Goal: Book appointment/travel/reservation

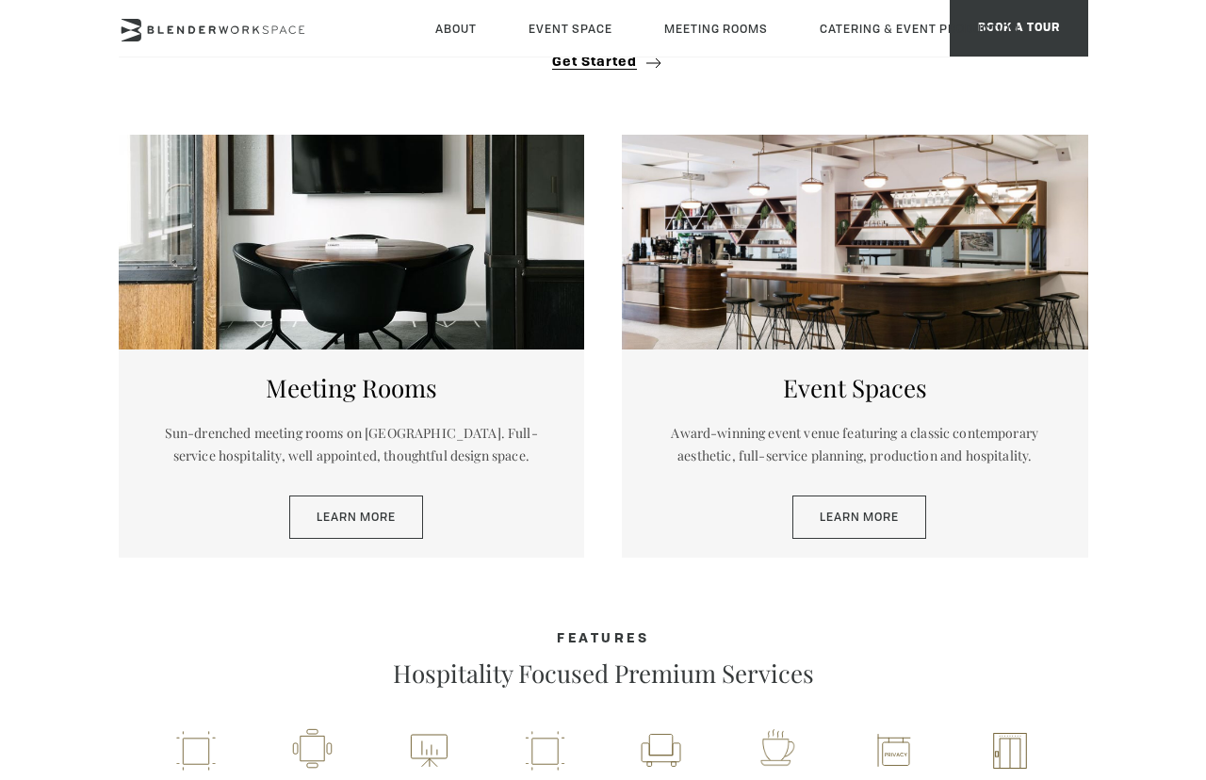
scroll to position [742, 0]
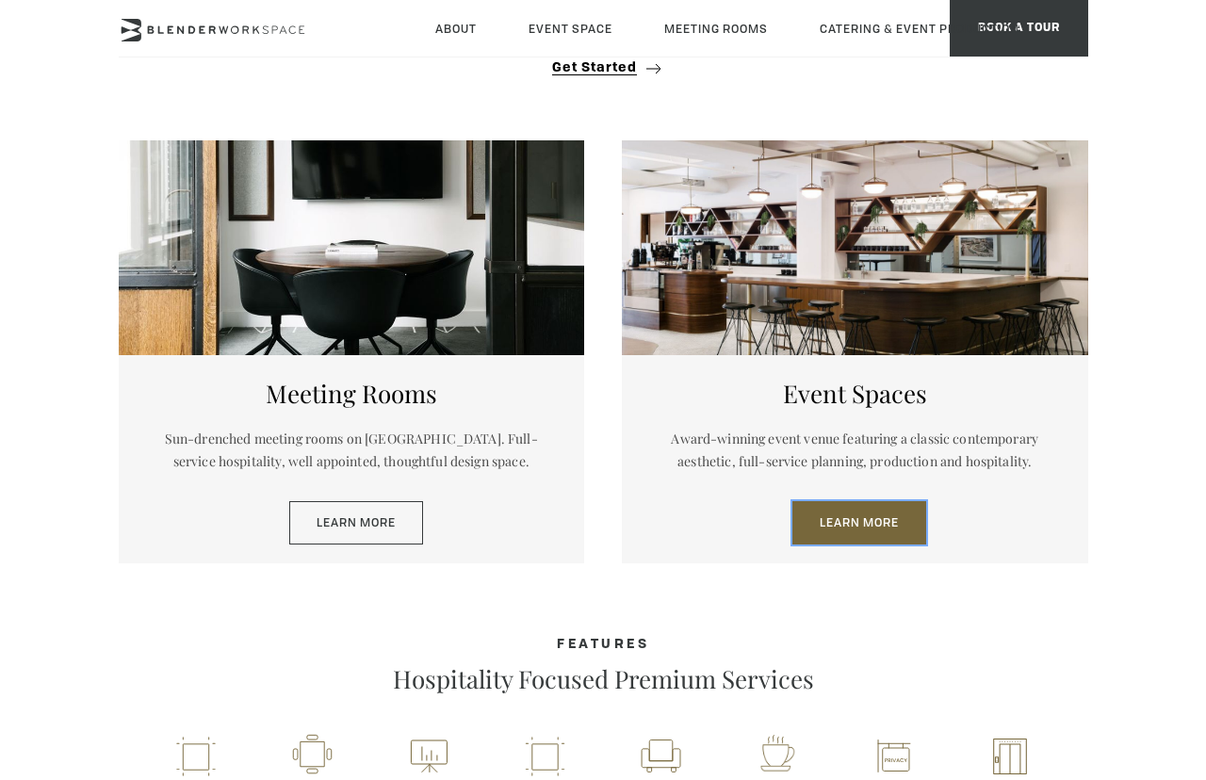
click at [878, 509] on link "Learn More" at bounding box center [860, 522] width 134 height 43
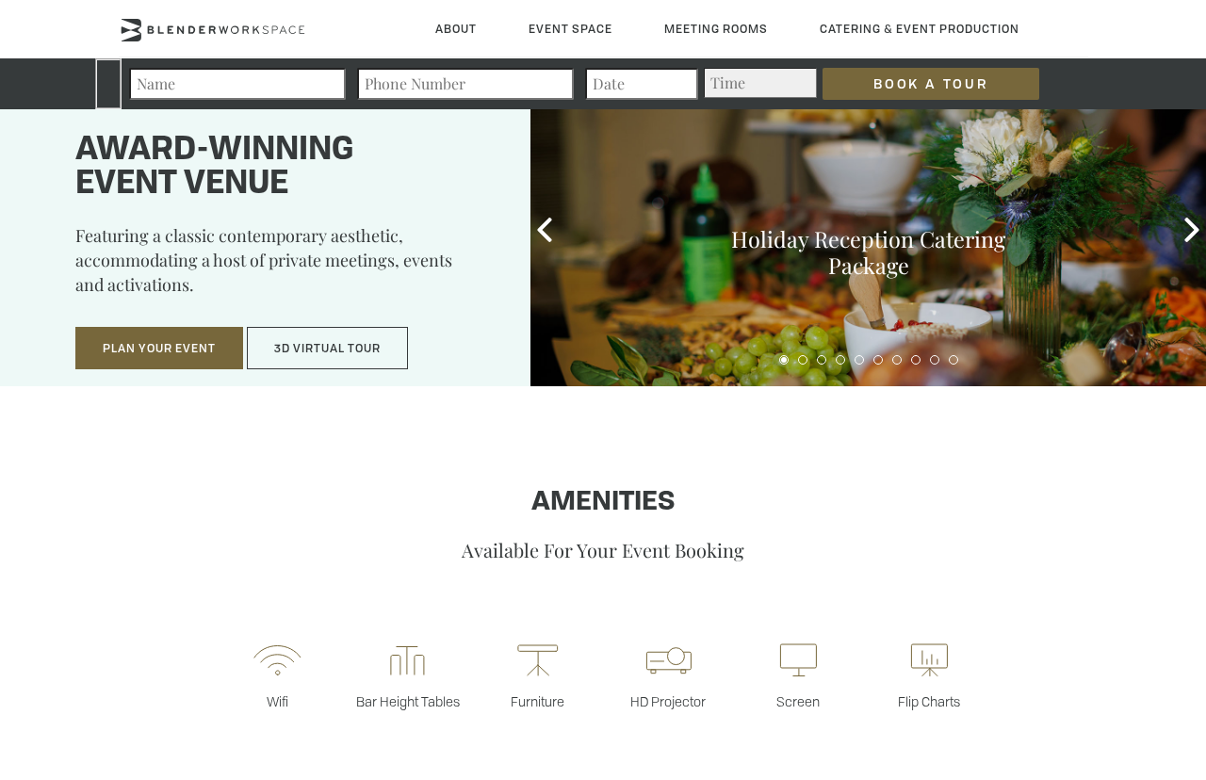
scroll to position [60, 0]
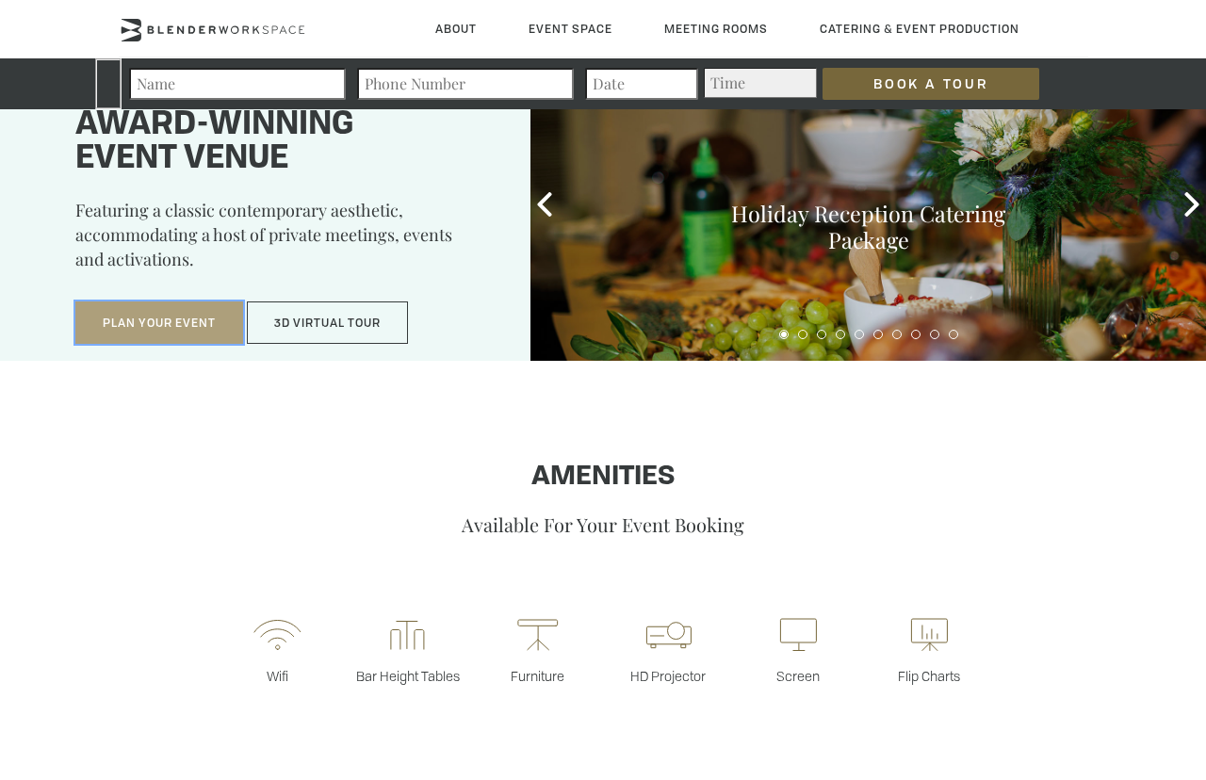
click at [208, 337] on button "Plan Your Event" at bounding box center [159, 323] width 168 height 43
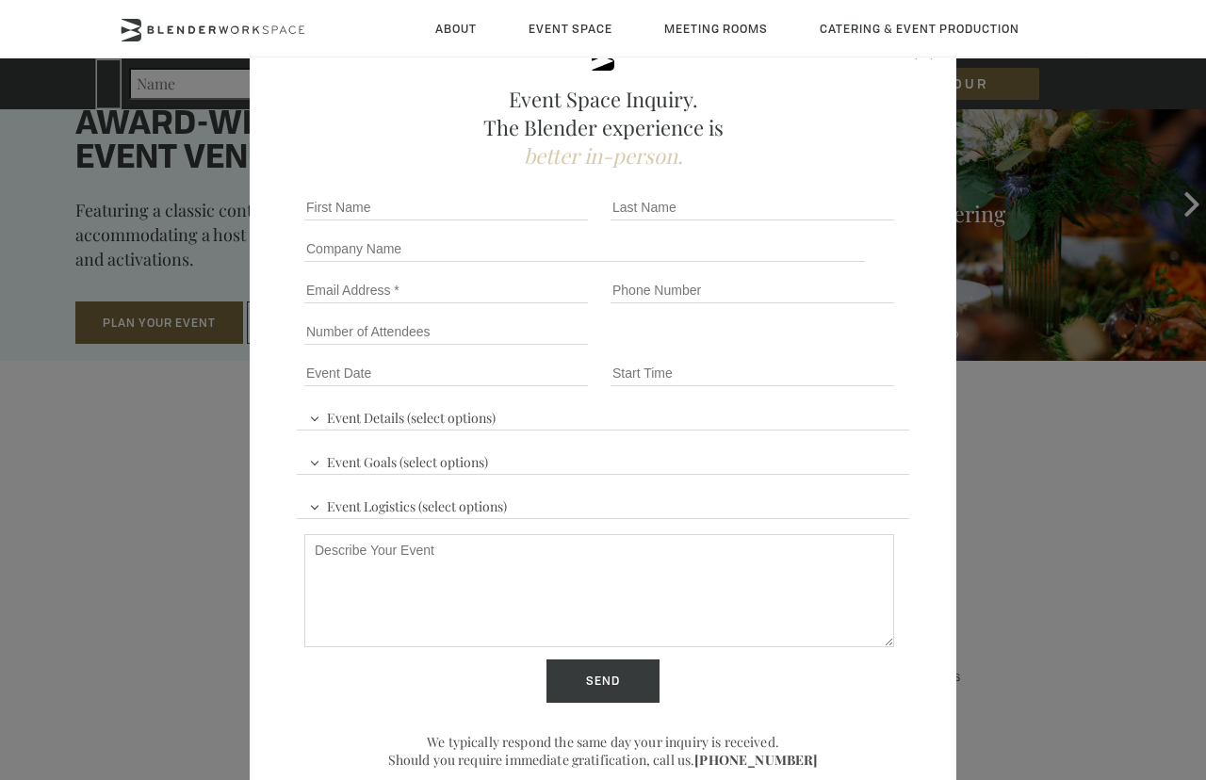
scroll to position [85, 0]
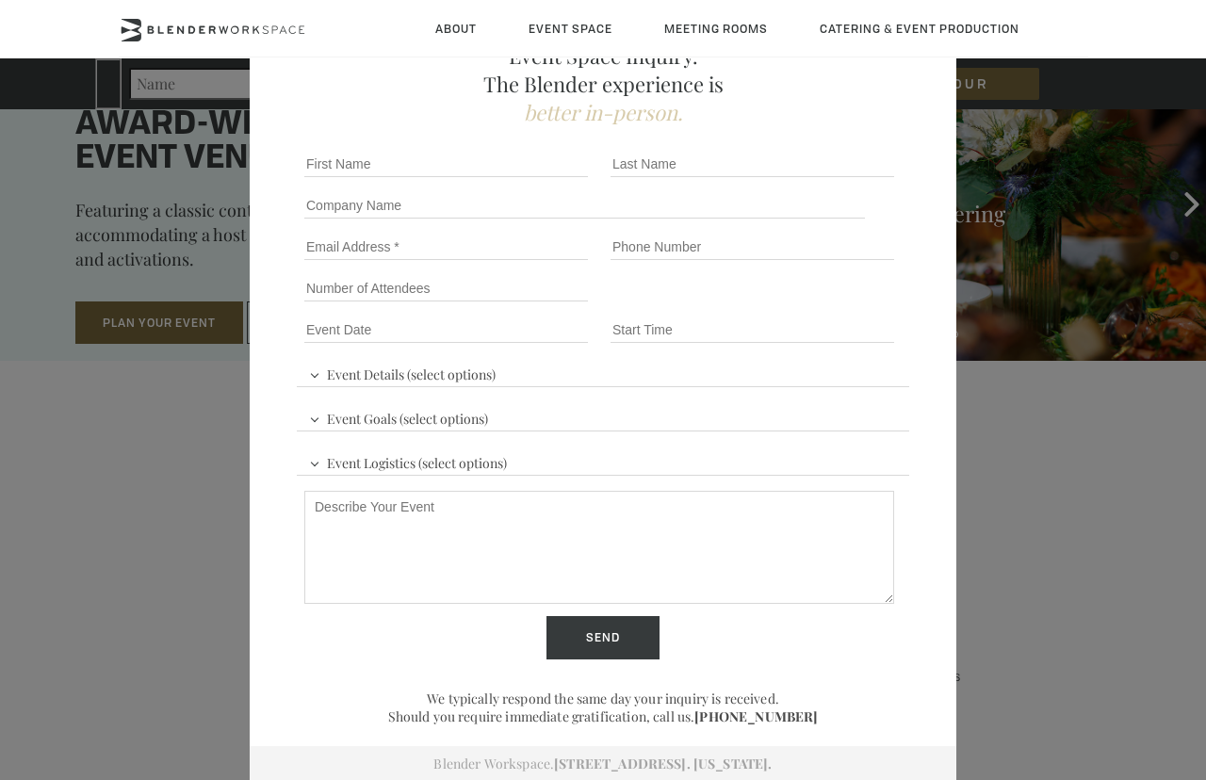
click at [1020, 484] on div "Event Space Inquiry. The Blender experience is better in-person. Event Details …" at bounding box center [603, 390] width 1206 height 780
click at [966, 209] on div "Event Space Inquiry. The Blender experience is better in-person. Event Details …" at bounding box center [603, 390] width 1206 height 780
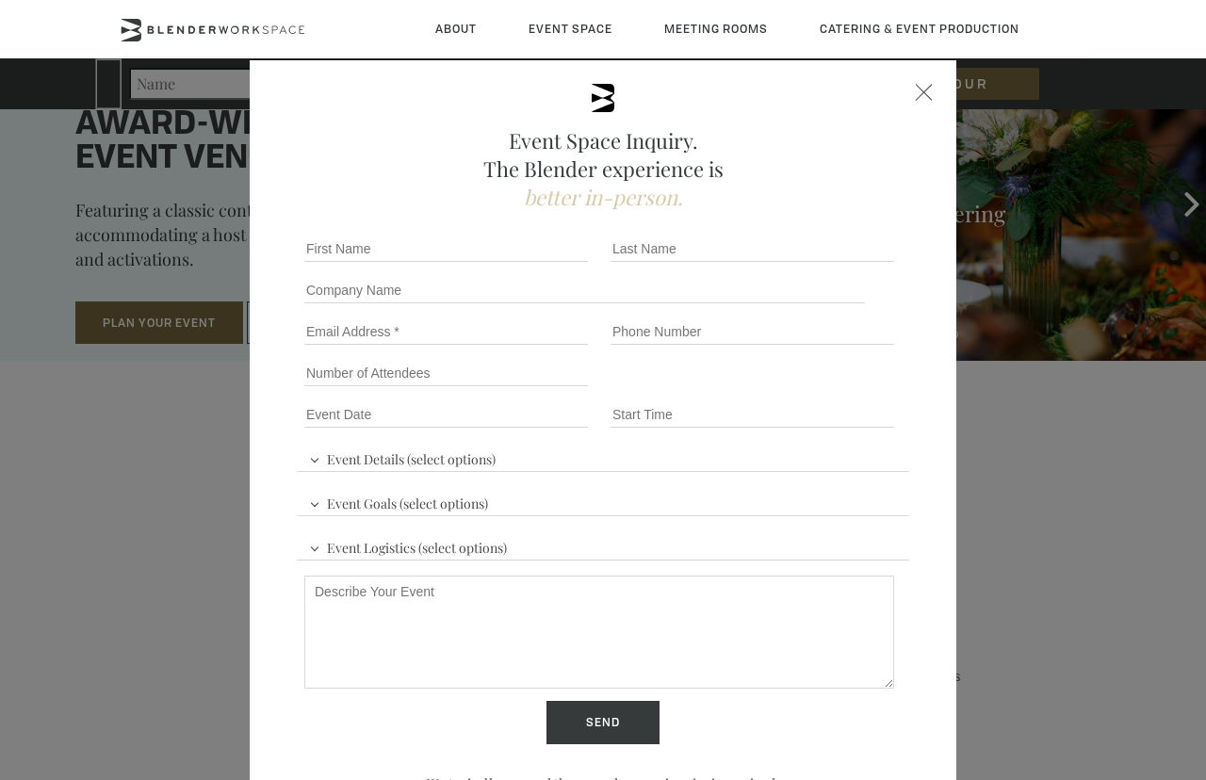
click at [914, 89] on div "Event Space Inquiry. The Blender experience is better in-person. Event Details …" at bounding box center [603, 463] width 707 height 807
click at [920, 89] on span at bounding box center [924, 92] width 17 height 17
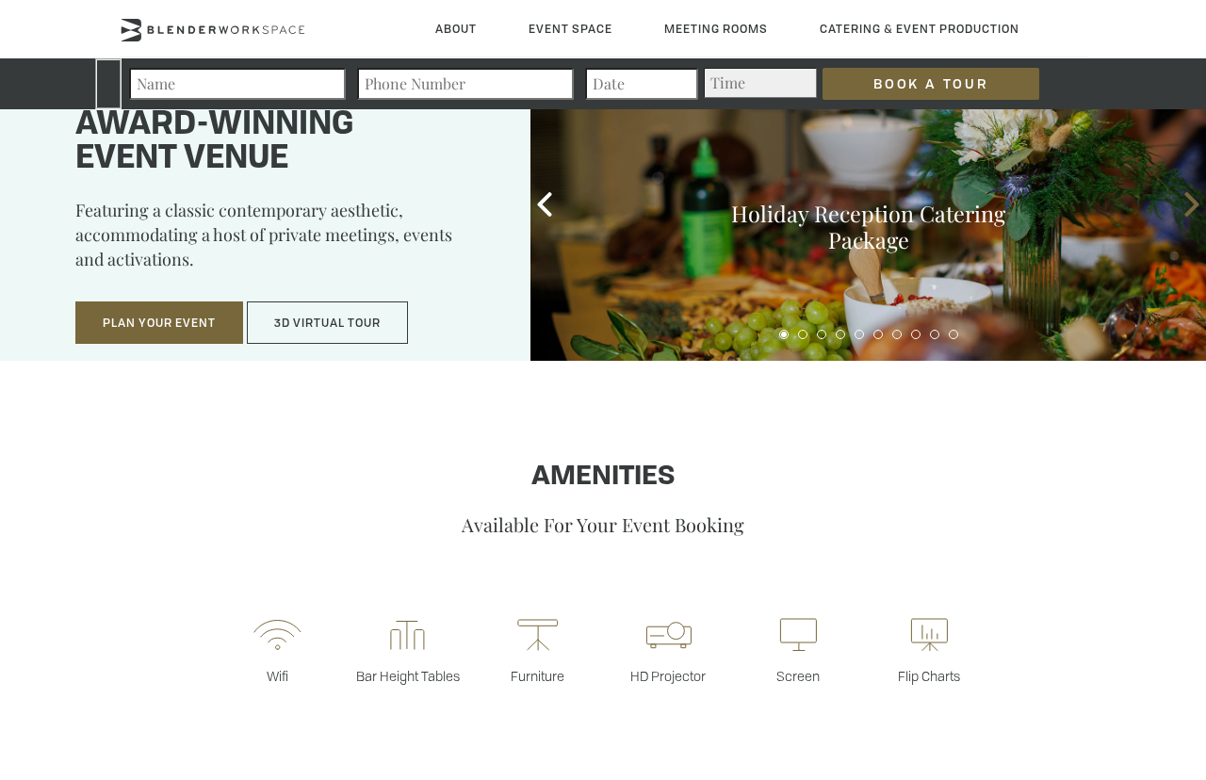
click at [1187, 198] on icon at bounding box center [1192, 204] width 25 height 25
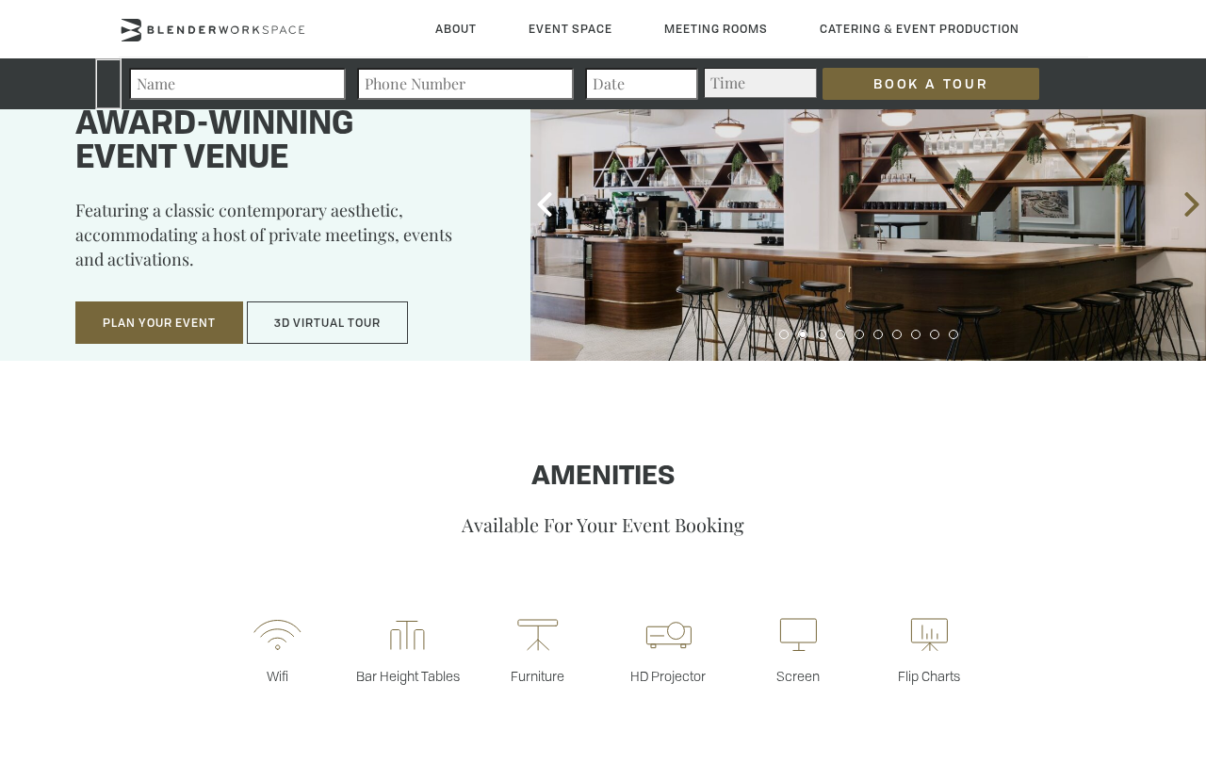
click at [1187, 198] on icon at bounding box center [1192, 204] width 25 height 25
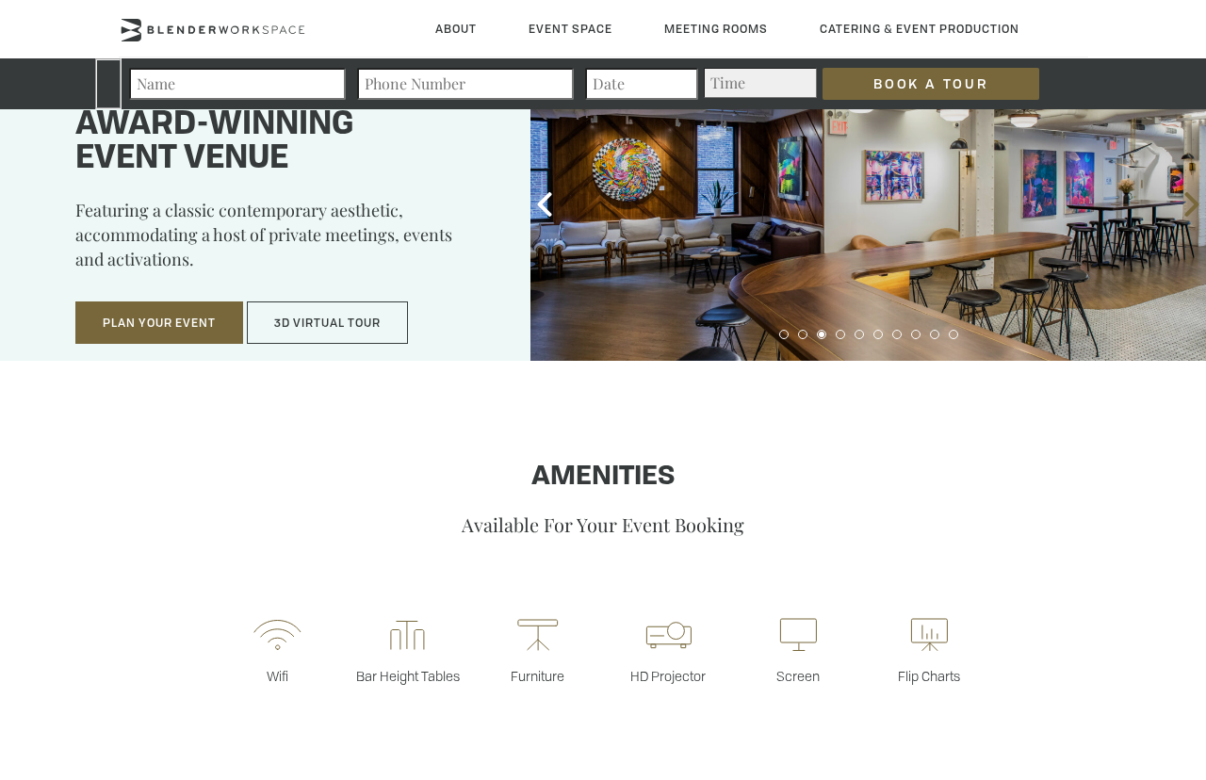
click at [1185, 196] on icon at bounding box center [1192, 204] width 25 height 25
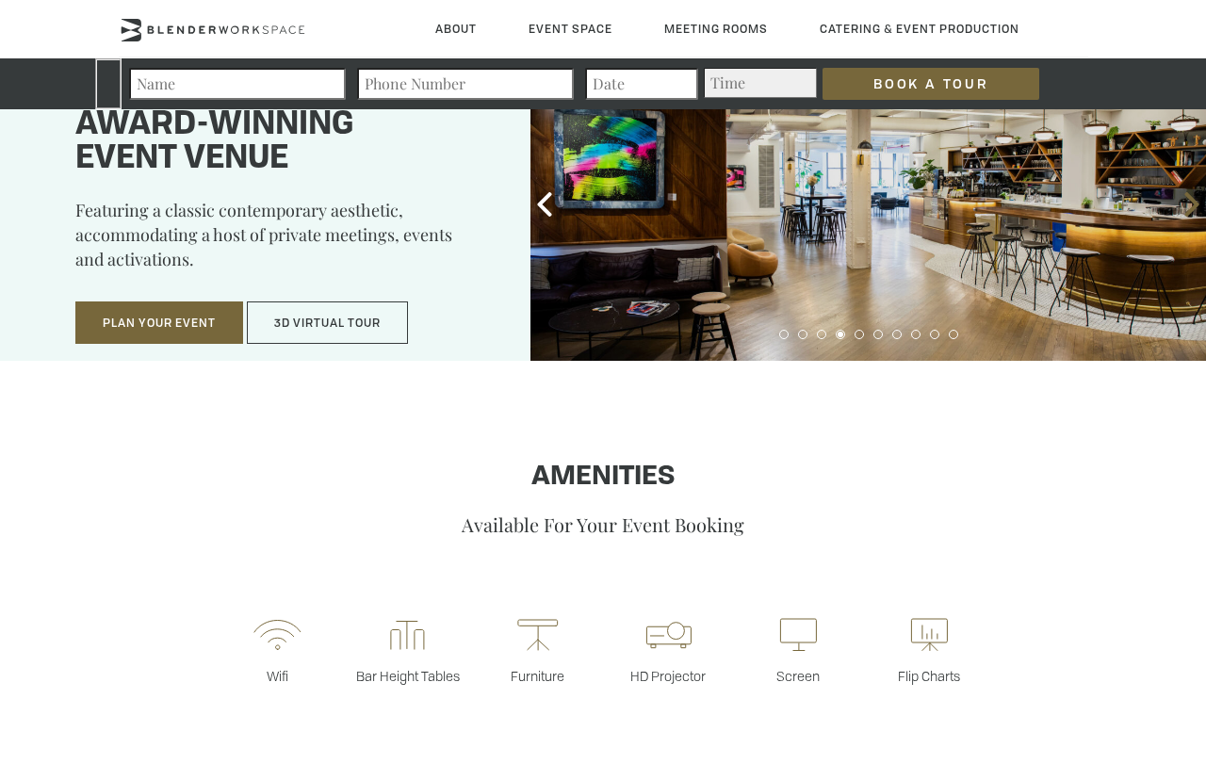
click at [1185, 196] on icon at bounding box center [1192, 204] width 25 height 25
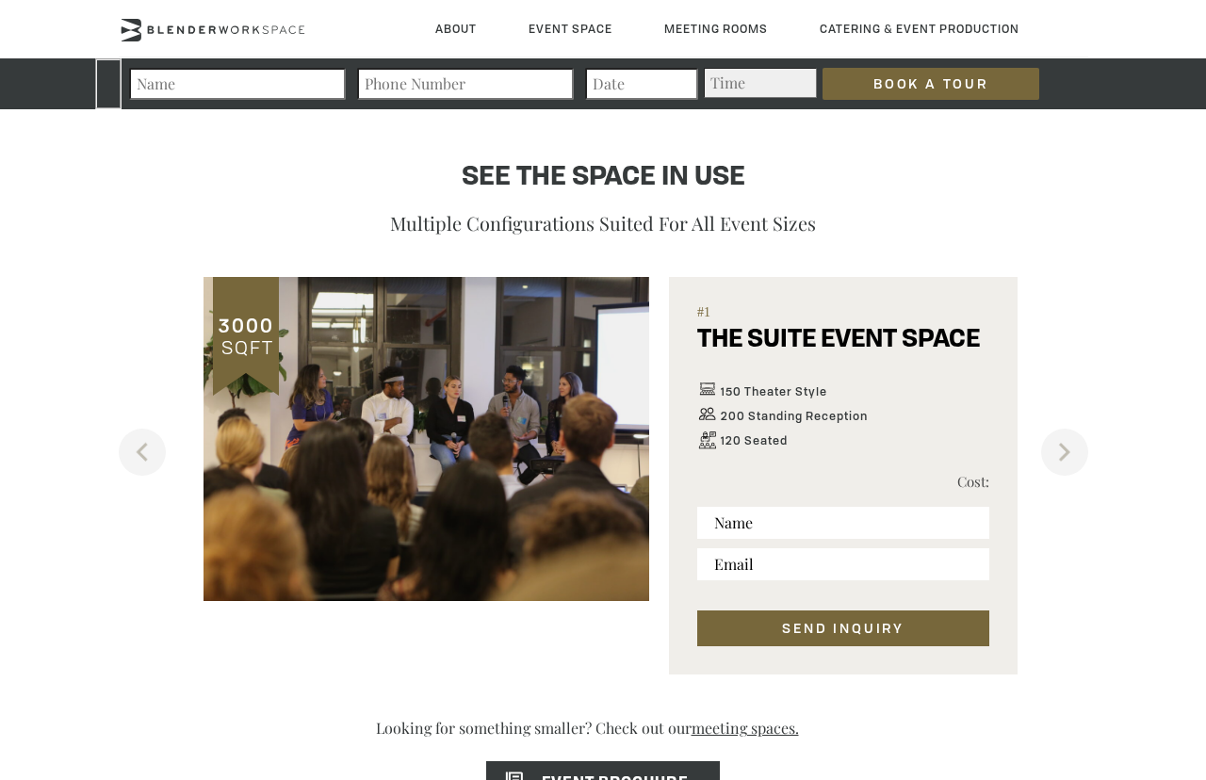
scroll to position [964, 0]
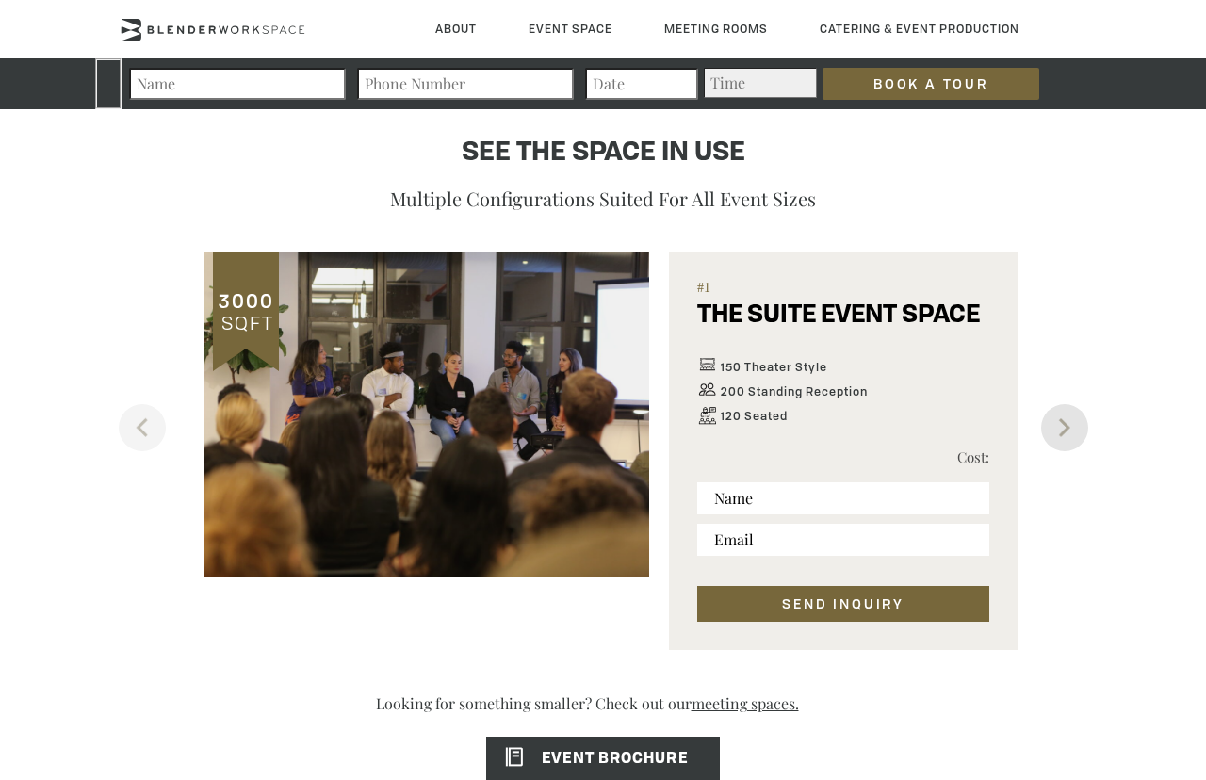
click at [1053, 421] on button "Next" at bounding box center [1065, 427] width 47 height 47
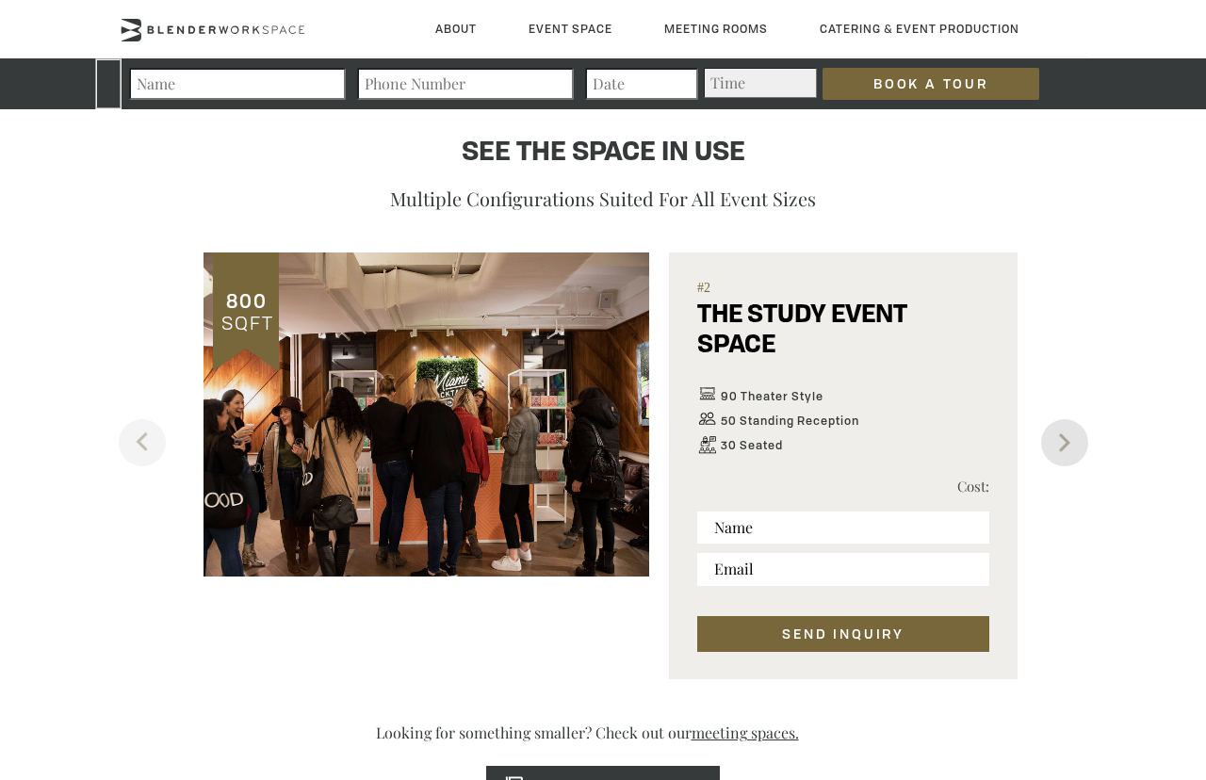
click at [1053, 421] on button "Next" at bounding box center [1065, 442] width 47 height 47
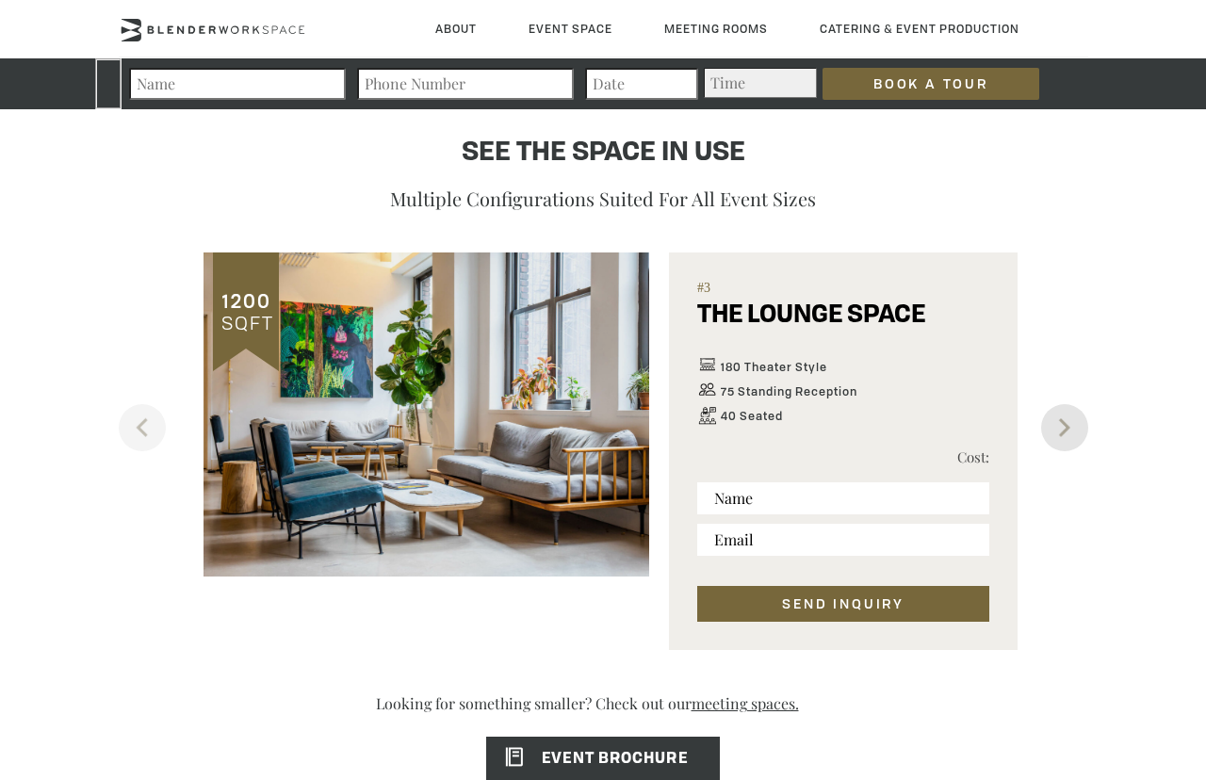
click at [1059, 427] on button "Next" at bounding box center [1065, 427] width 47 height 47
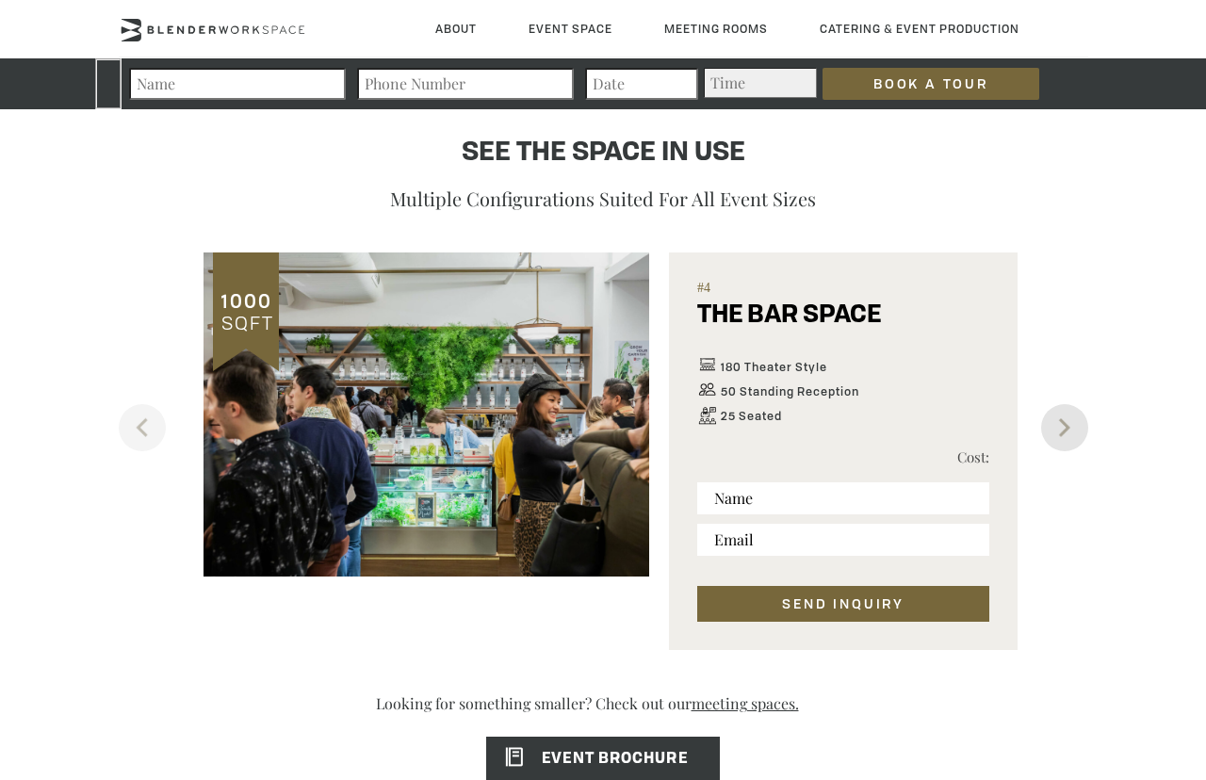
click at [1062, 422] on button "Next" at bounding box center [1065, 427] width 47 height 47
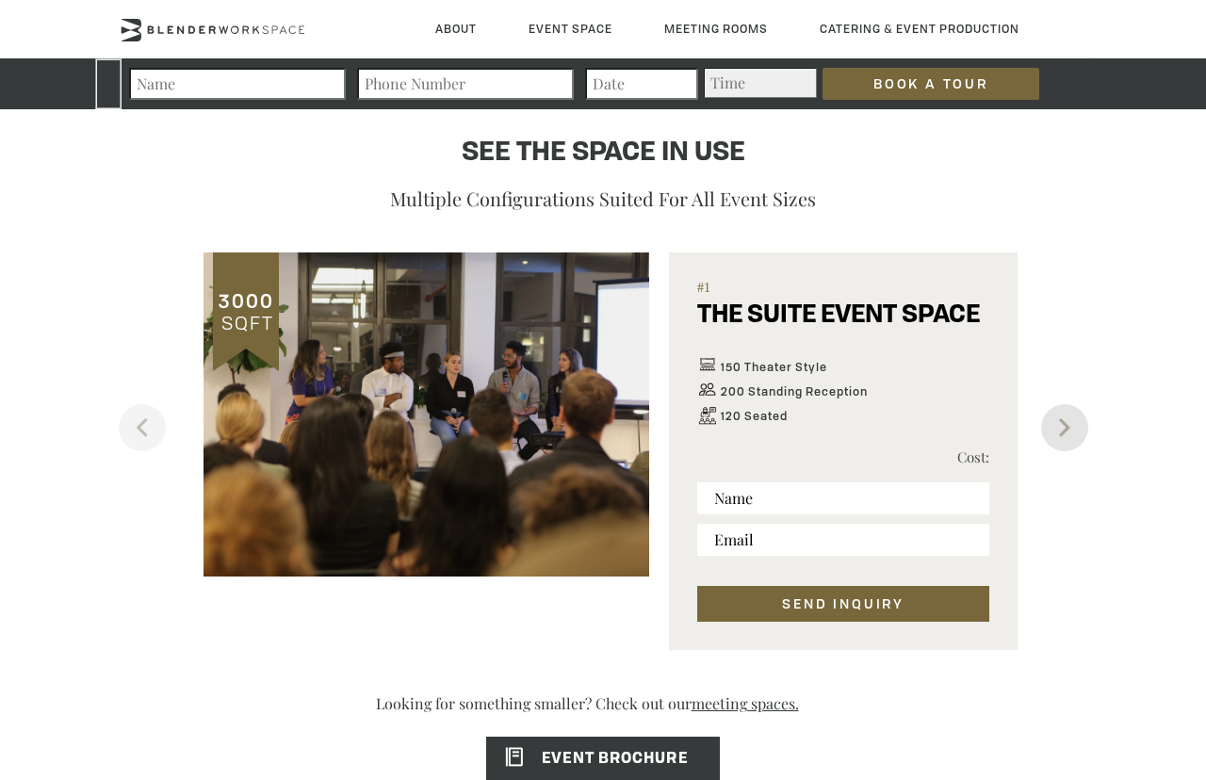
click at [1063, 425] on button "Next" at bounding box center [1065, 427] width 47 height 47
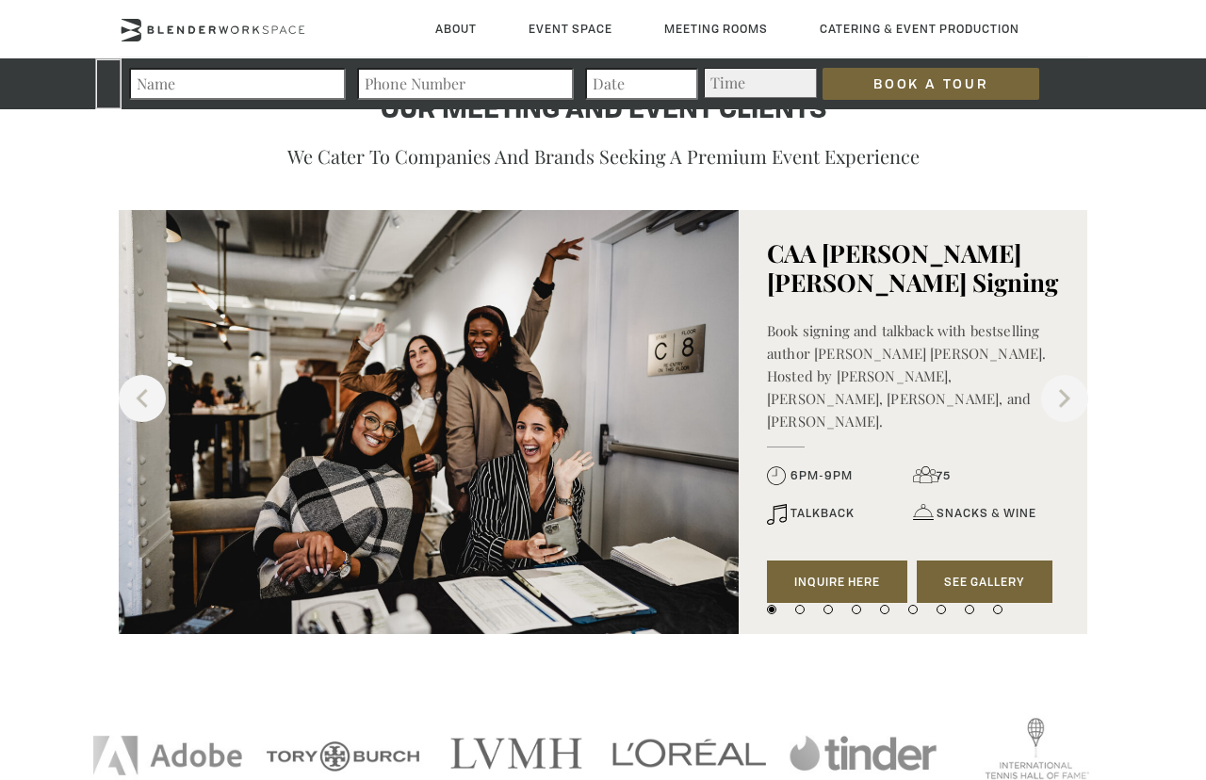
scroll to position [1760, 0]
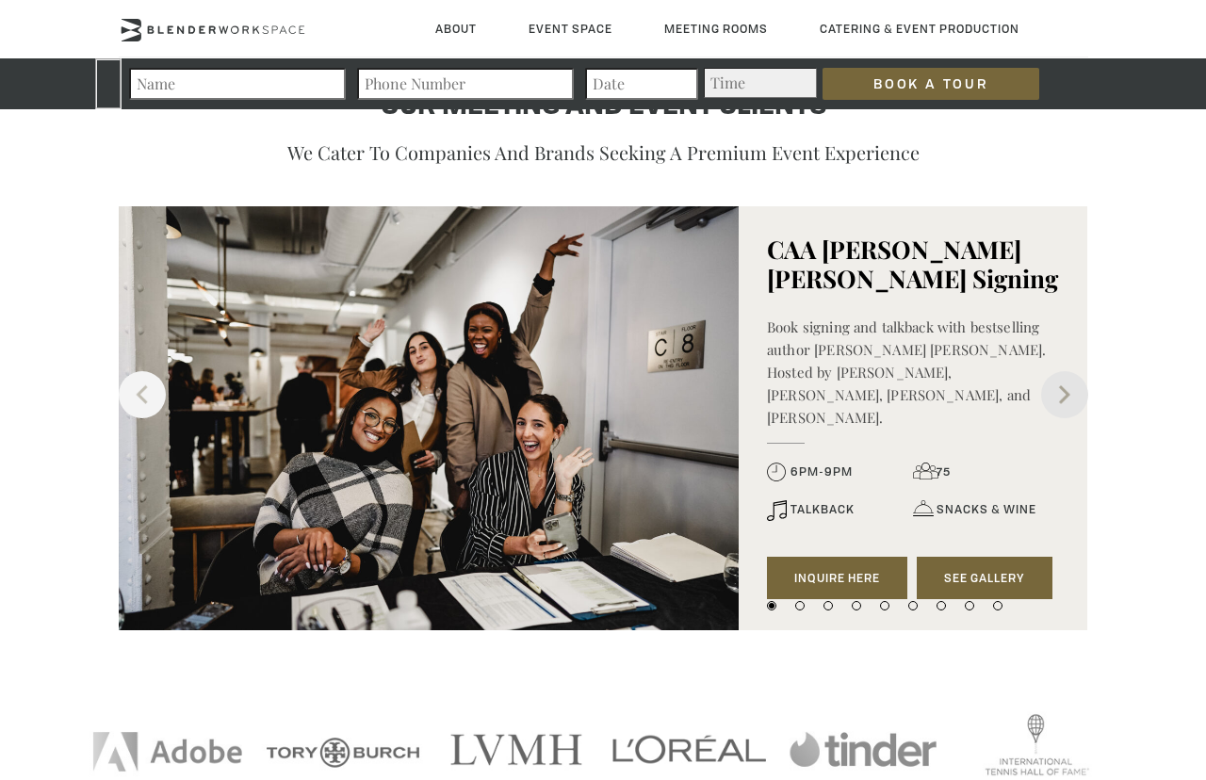
click at [1051, 399] on button "Next" at bounding box center [1065, 394] width 47 height 47
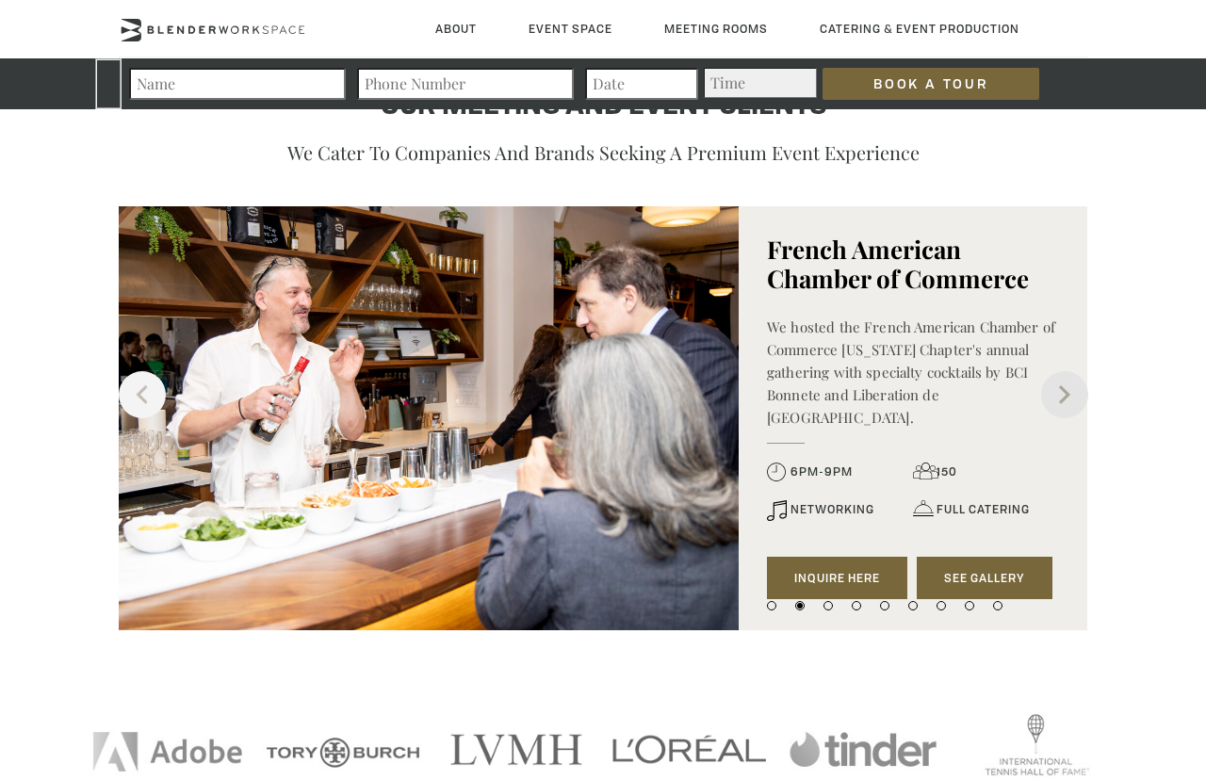
click at [1051, 399] on button "Next" at bounding box center [1065, 394] width 47 height 47
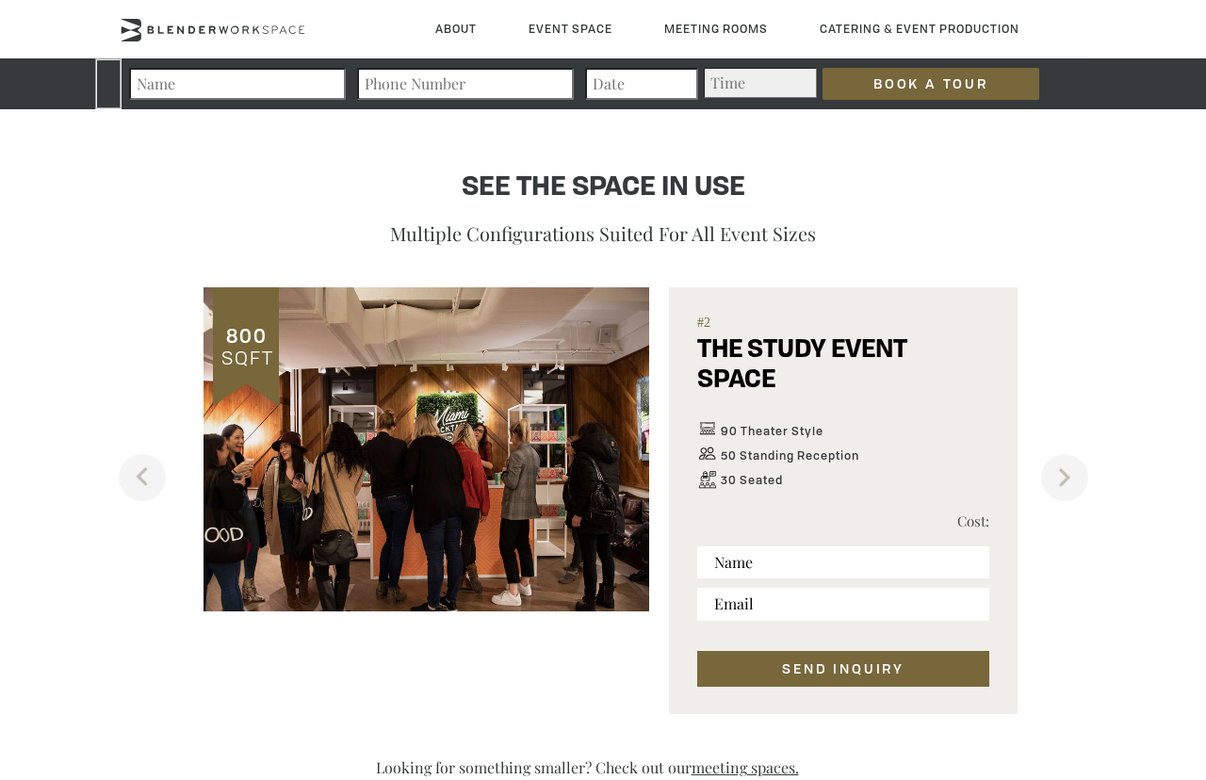
scroll to position [978, 0]
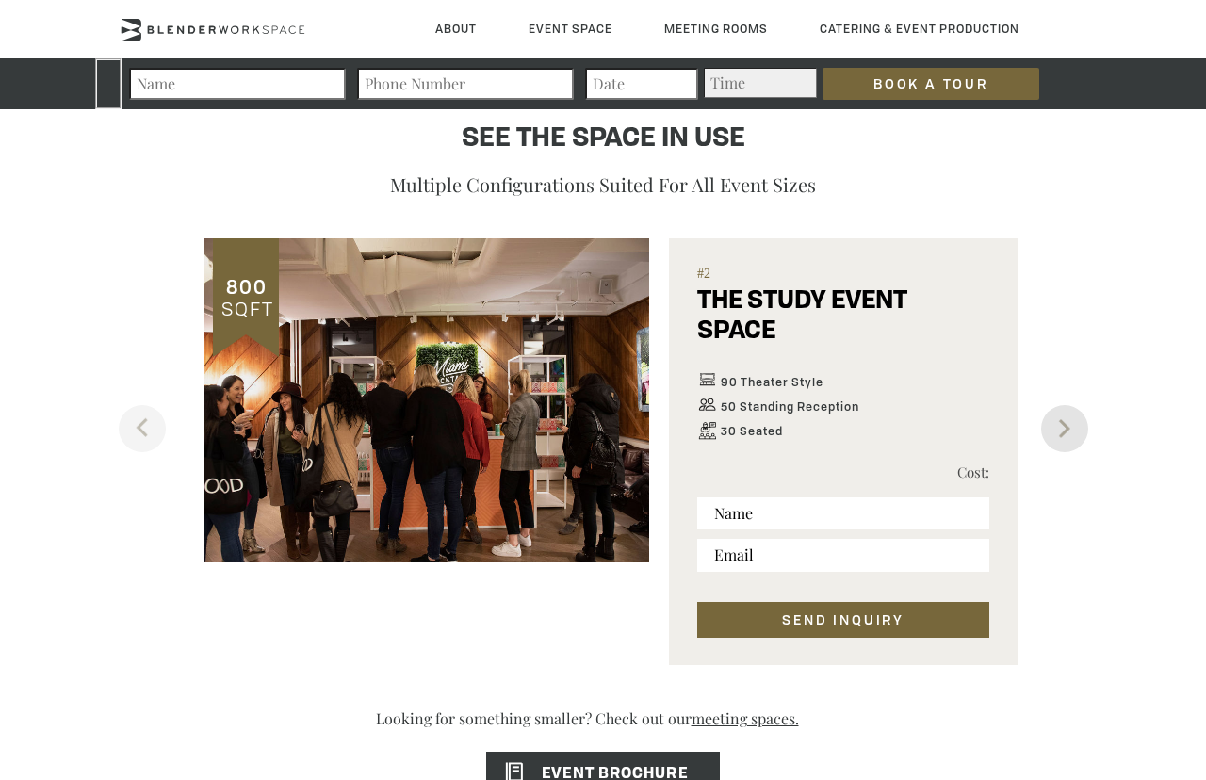
click at [1049, 428] on button "Next" at bounding box center [1065, 428] width 47 height 47
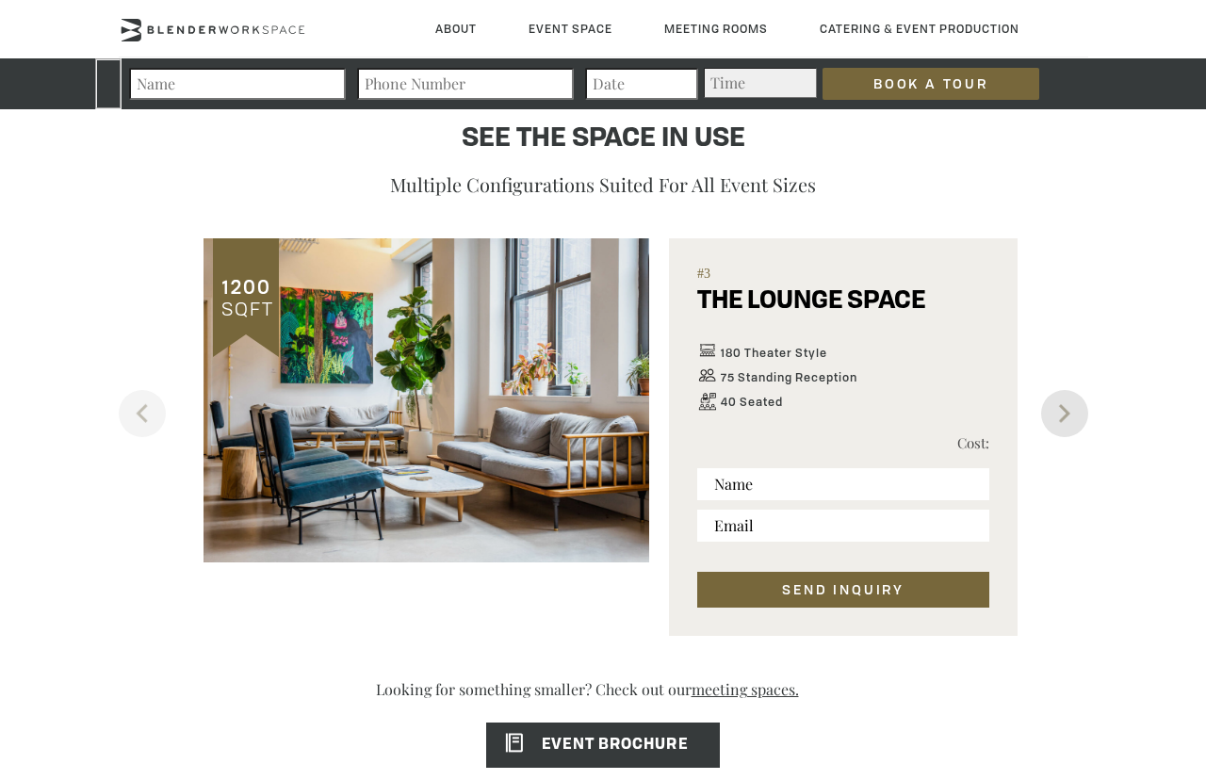
click at [1048, 429] on button "Next" at bounding box center [1065, 413] width 47 height 47
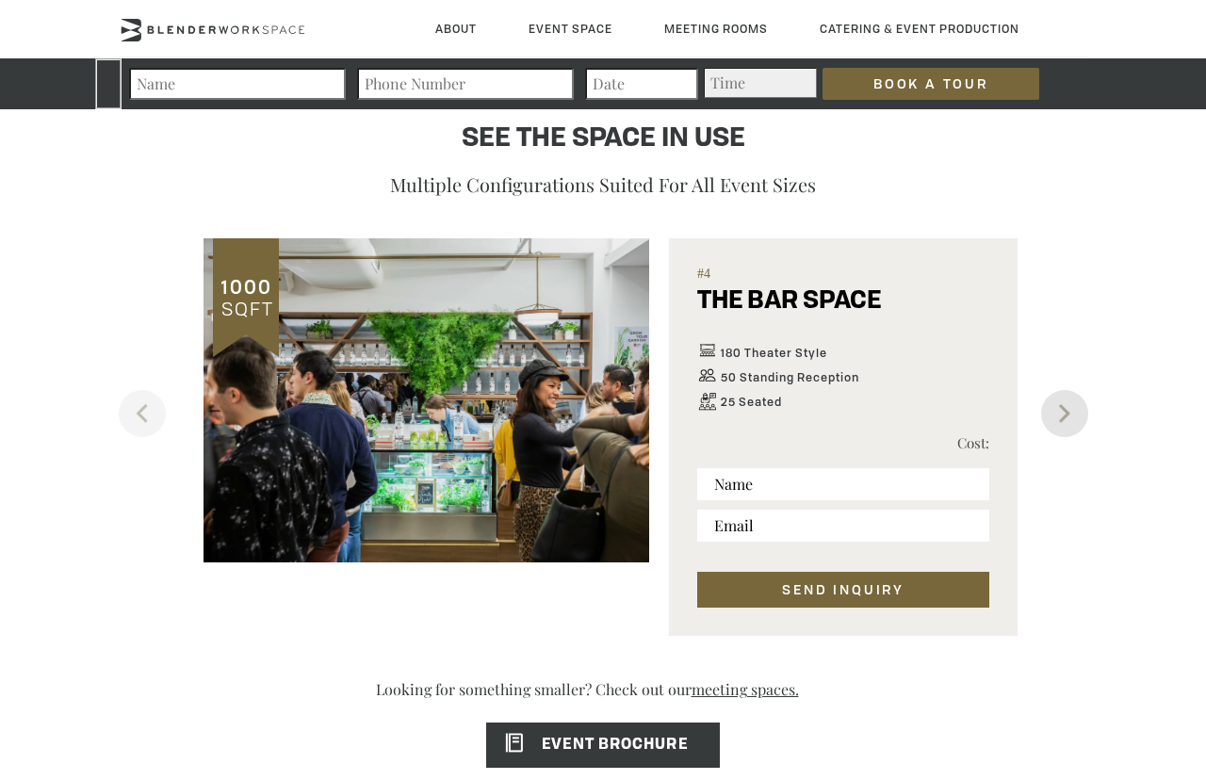
click at [1048, 429] on button "Next" at bounding box center [1065, 413] width 47 height 47
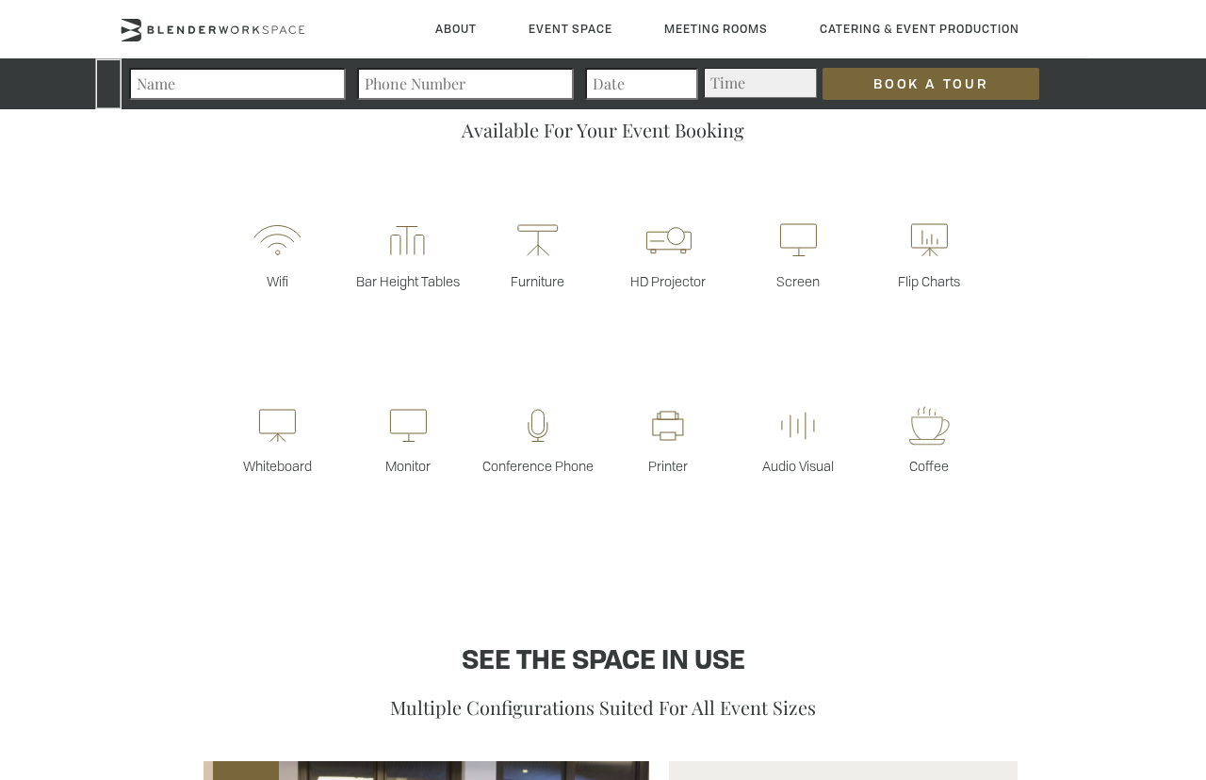
scroll to position [414, 0]
